Goal: Navigation & Orientation: Find specific page/section

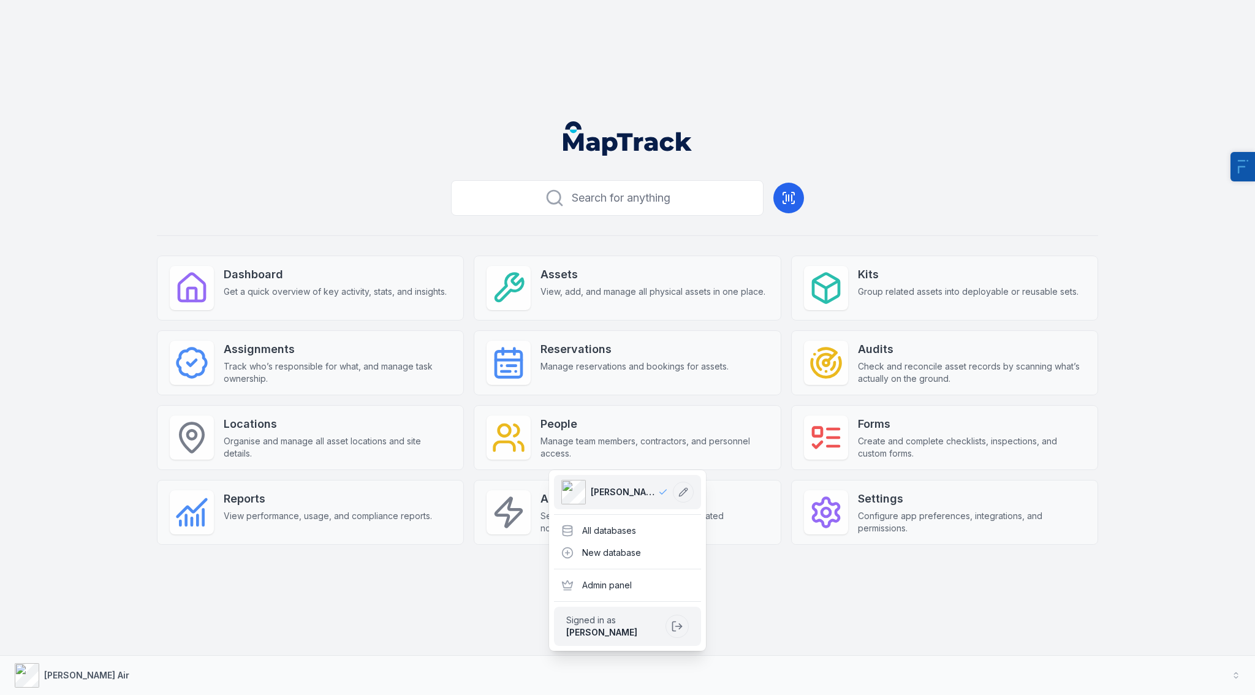
click at [1123, 272] on main "Search for anything Dashboard Get a quick overview of key activity, stats, and …" at bounding box center [628, 348] width 1226 height 473
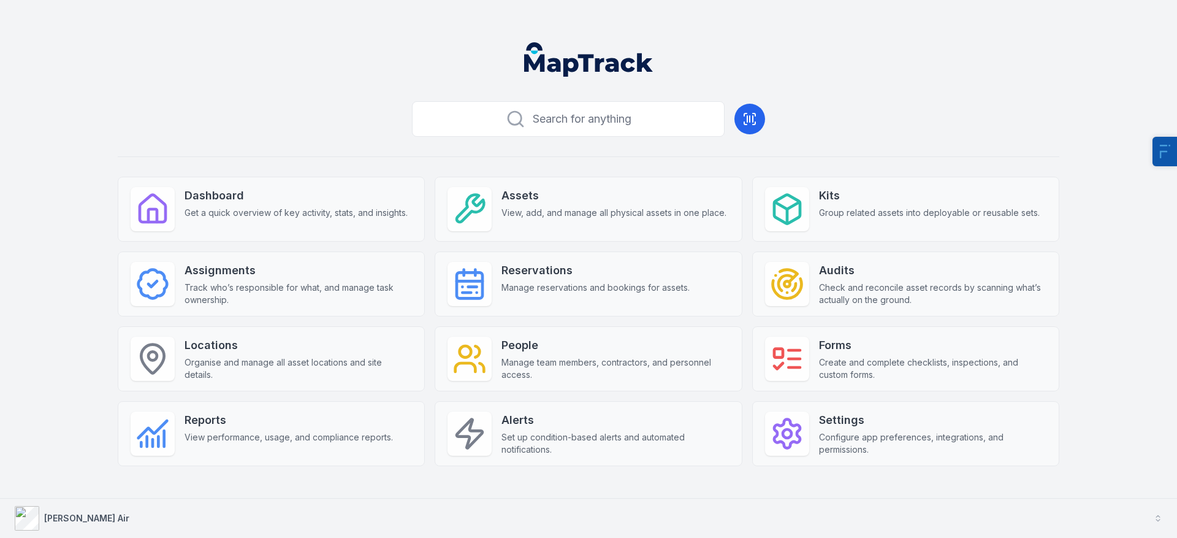
click at [59, 520] on strong "[PERSON_NAME] Air" at bounding box center [86, 517] width 85 height 10
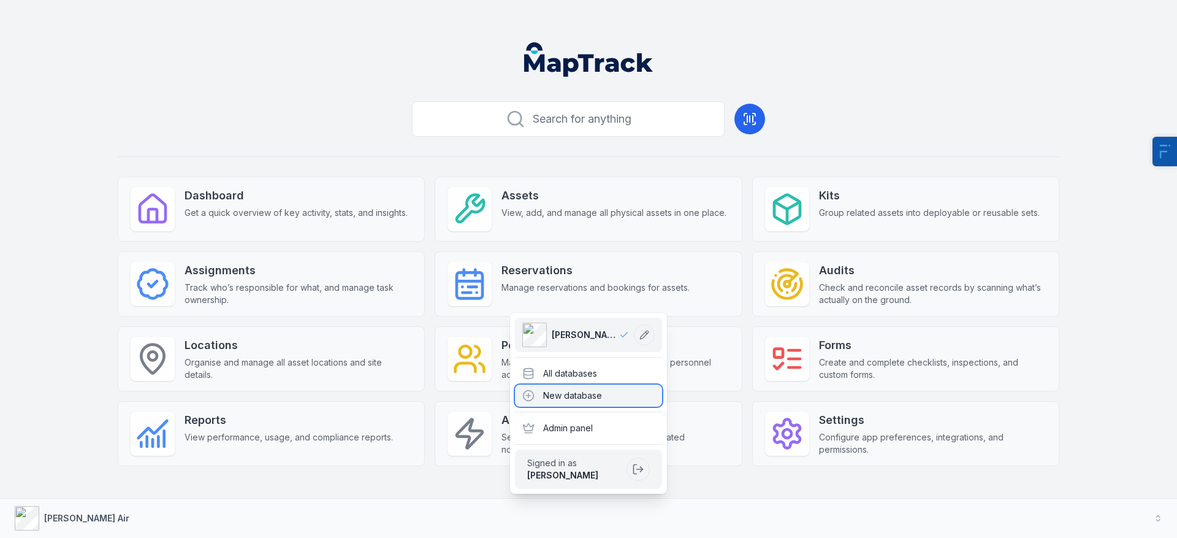
click at [560, 384] on div "New database" at bounding box center [588, 395] width 147 height 22
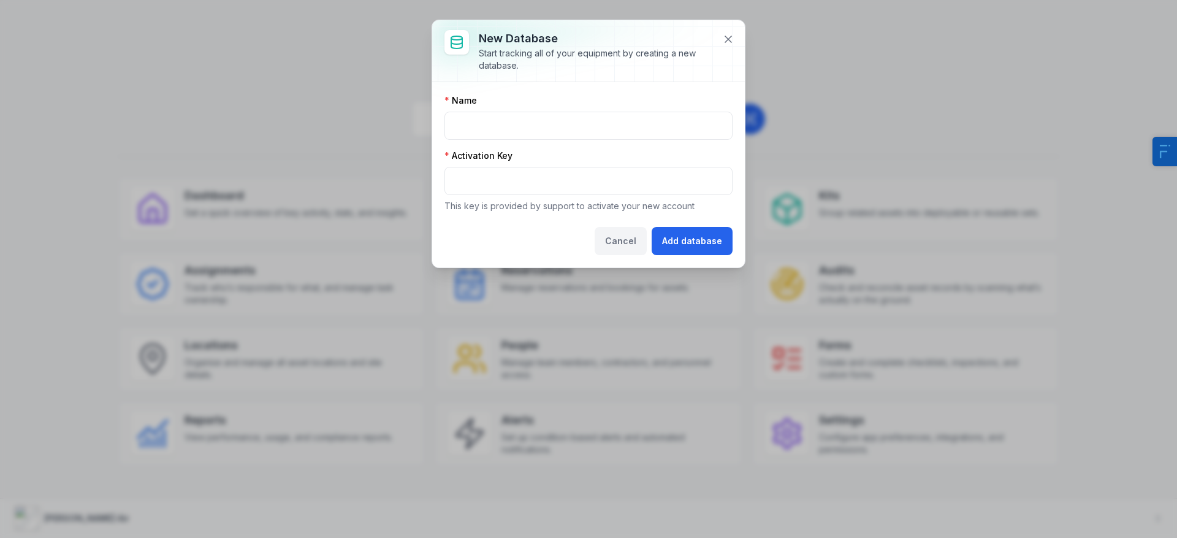
click at [636, 237] on button "Cancel" at bounding box center [621, 241] width 52 height 28
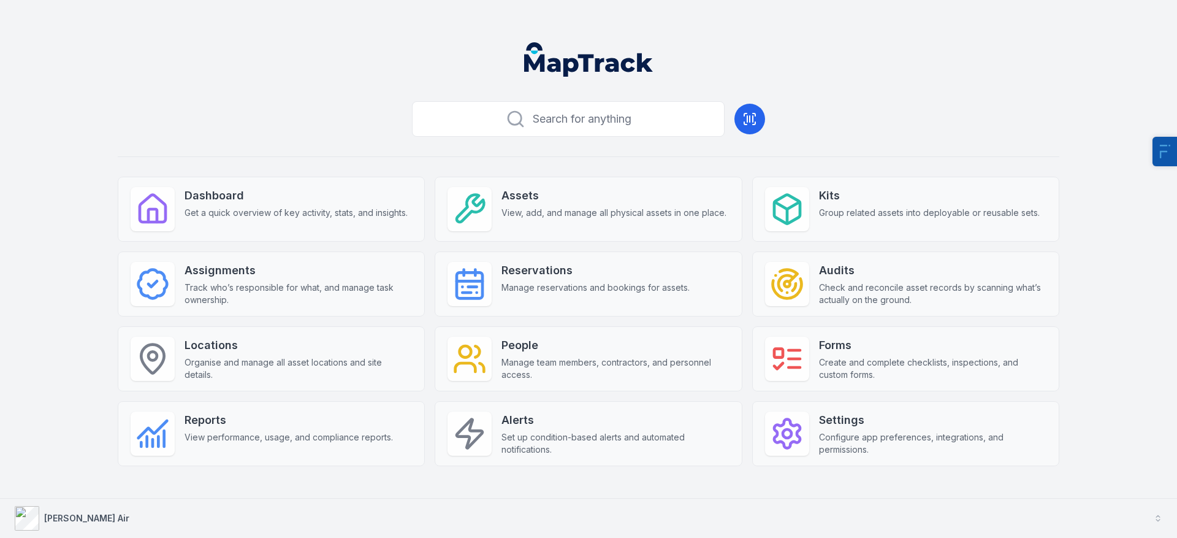
click at [74, 515] on strong "[PERSON_NAME] Air" at bounding box center [86, 517] width 85 height 10
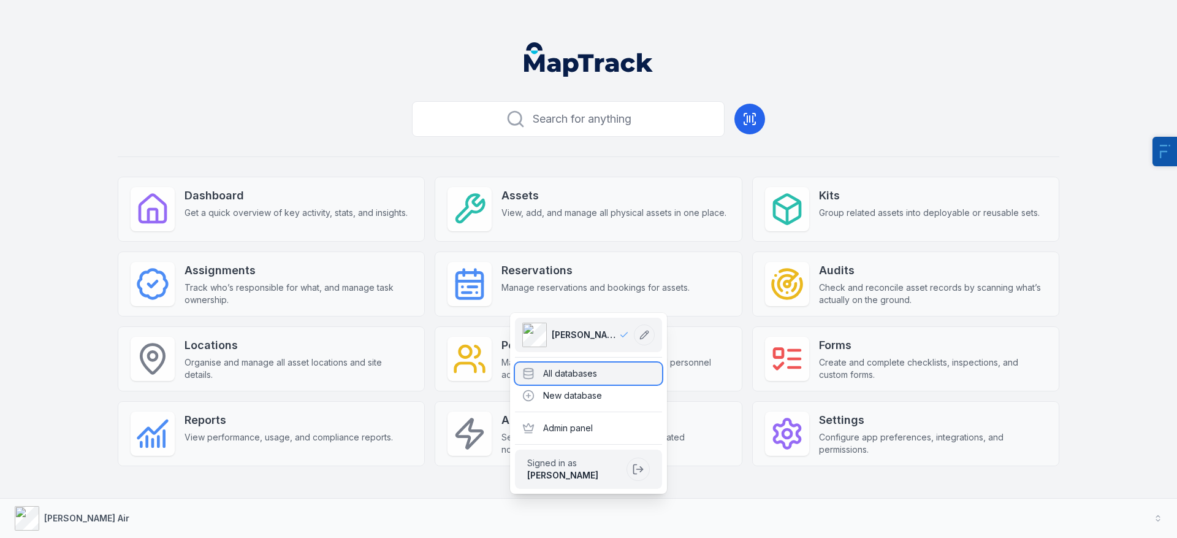
click at [626, 367] on div "All databases" at bounding box center [588, 373] width 147 height 22
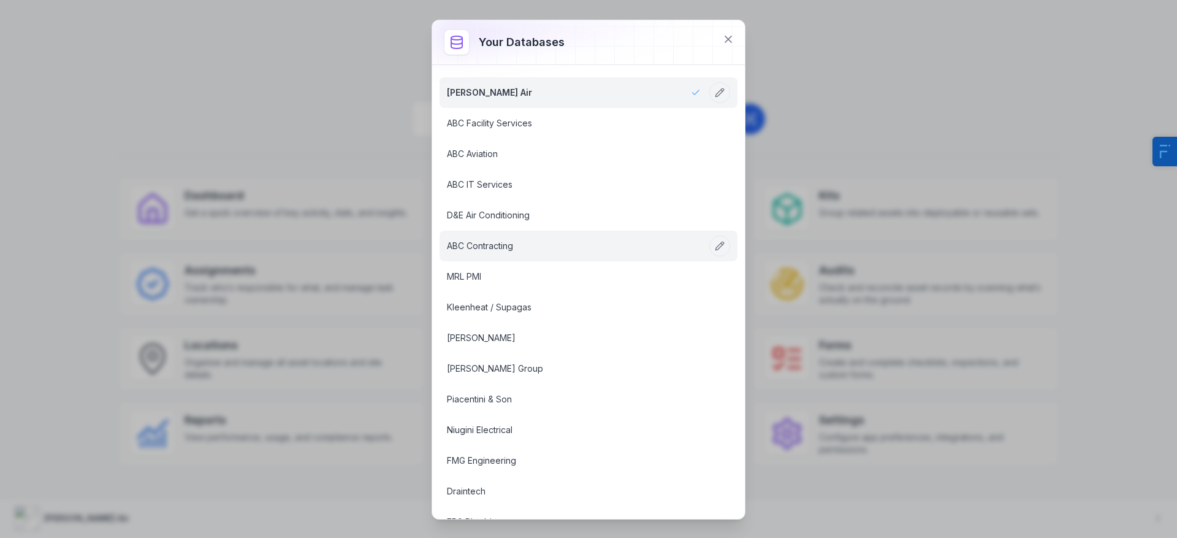
click at [491, 247] on link "ABC Contracting" at bounding box center [574, 246] width 254 height 12
